Goal: Transaction & Acquisition: Purchase product/service

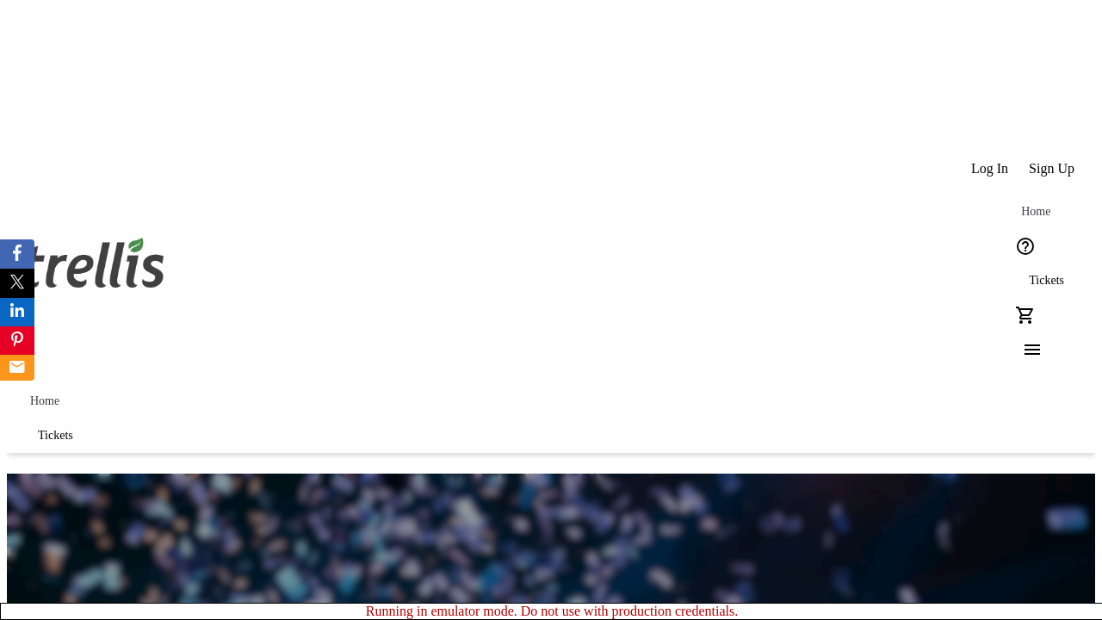
click at [1053, 161] on span "Sign Up" at bounding box center [1052, 168] width 46 height 15
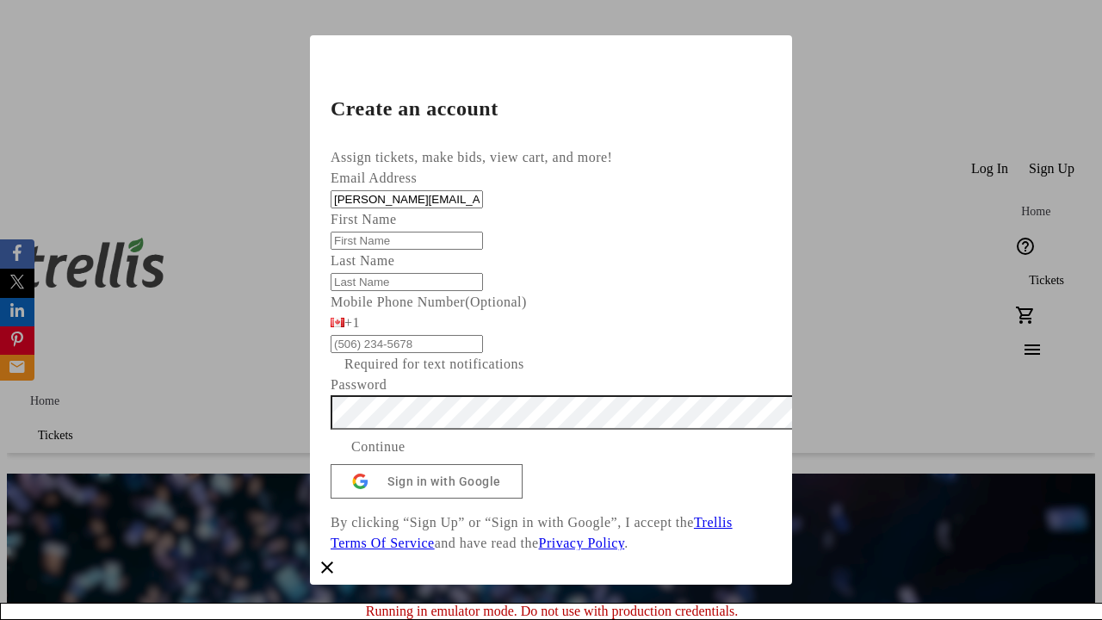
type input "[PERSON_NAME][EMAIL_ADDRESS][PERSON_NAME][DOMAIN_NAME]"
type input "[PERSON_NAME]"
click at [406, 457] on span "Continue" at bounding box center [378, 447] width 54 height 21
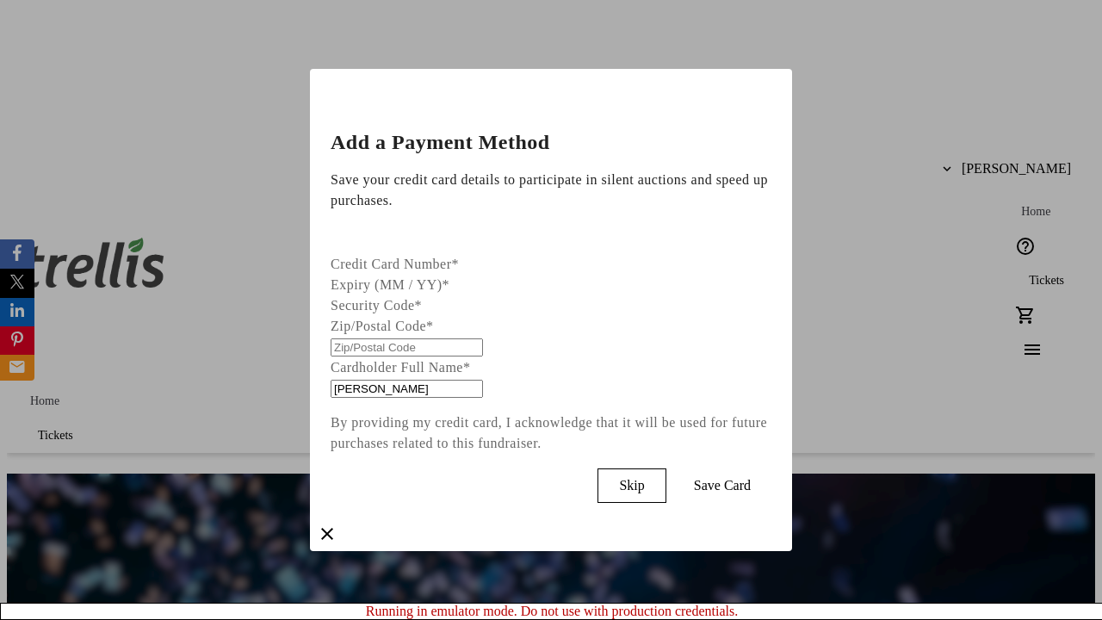
click at [644, 481] on span "Skip" at bounding box center [631, 485] width 25 height 15
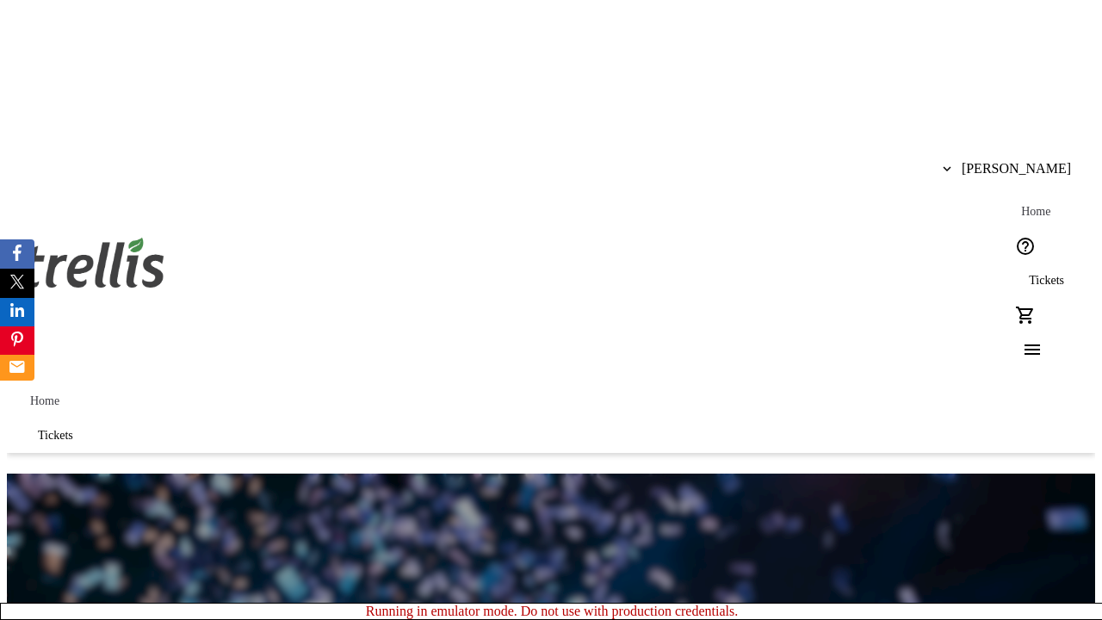
click at [1029, 274] on span "Tickets" at bounding box center [1046, 281] width 35 height 14
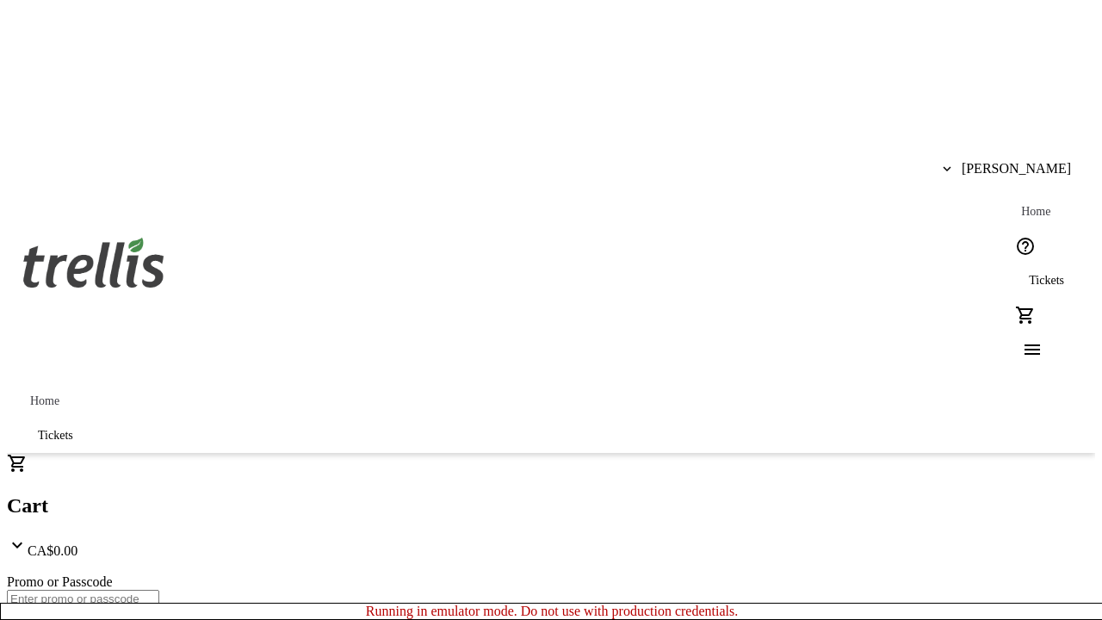
type input "1"
